Goal: Task Accomplishment & Management: Use online tool/utility

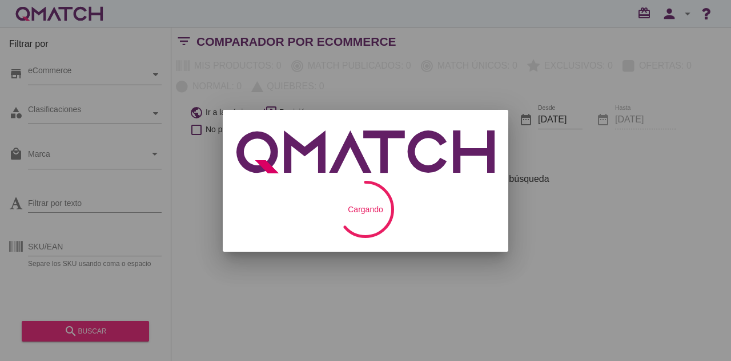
checkbox input "false"
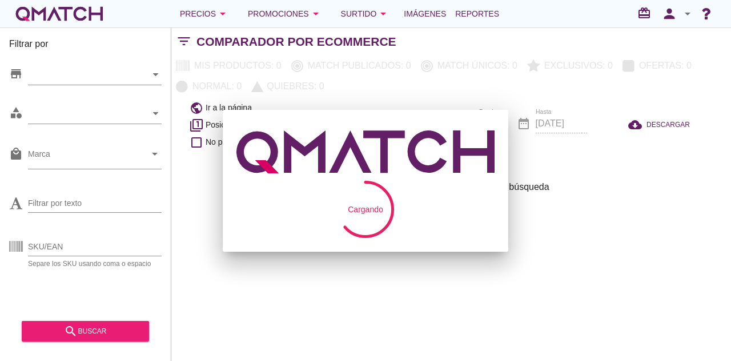
checkbox input "false"
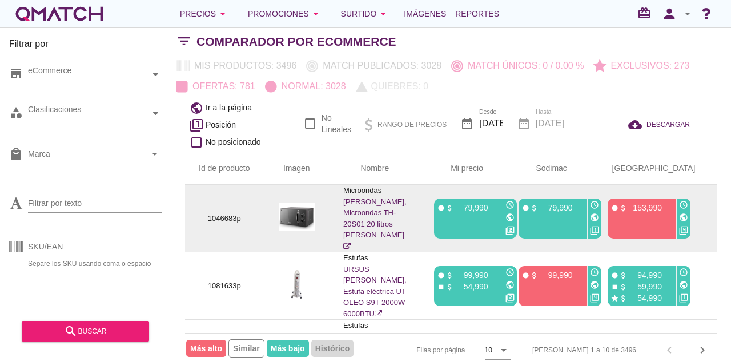
click at [510, 213] on icon "public" at bounding box center [510, 217] width 9 height 9
